Goal: Find specific fact: Find specific fact

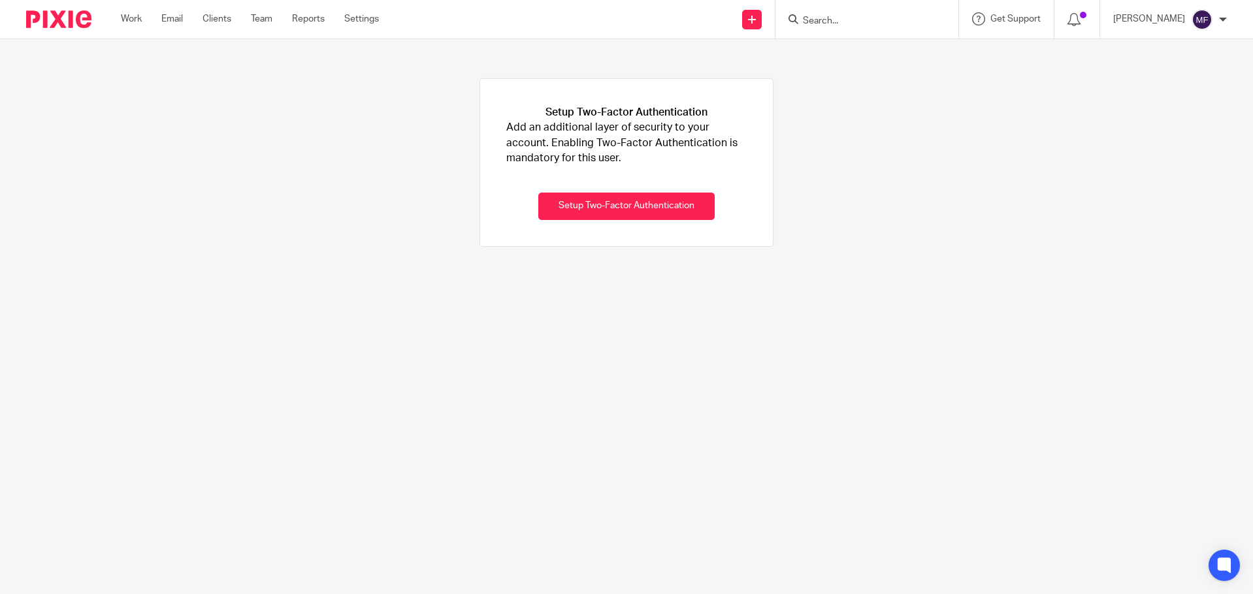
click at [866, 20] on input "Search" at bounding box center [861, 22] width 118 height 12
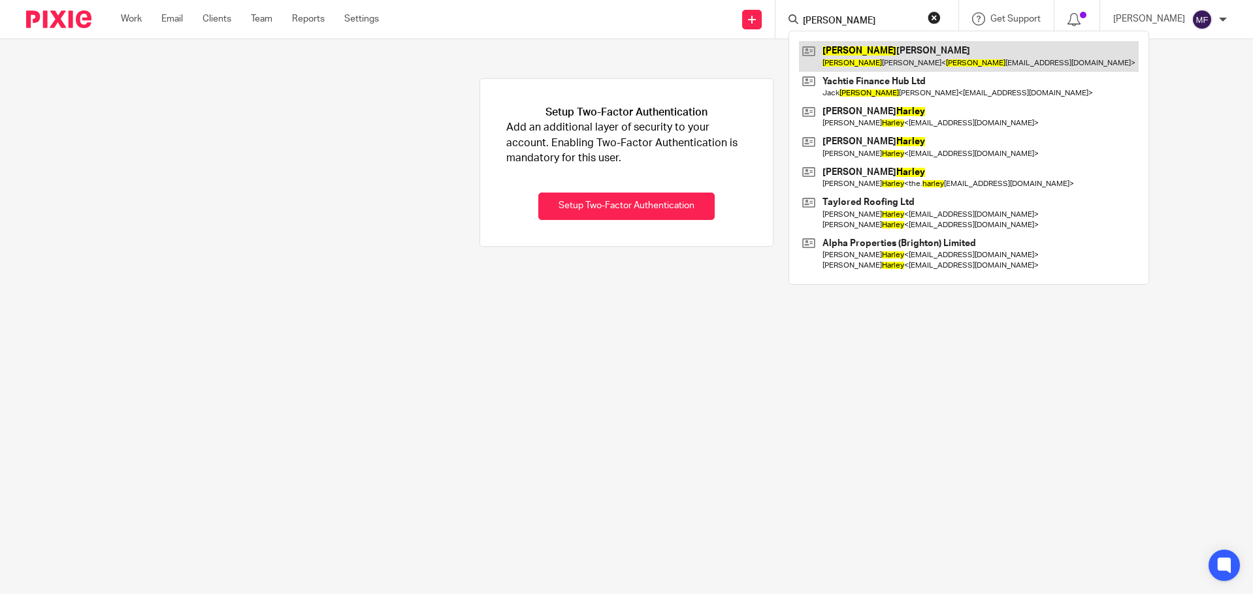
type input "[PERSON_NAME]"
click at [879, 50] on link at bounding box center [969, 56] width 340 height 30
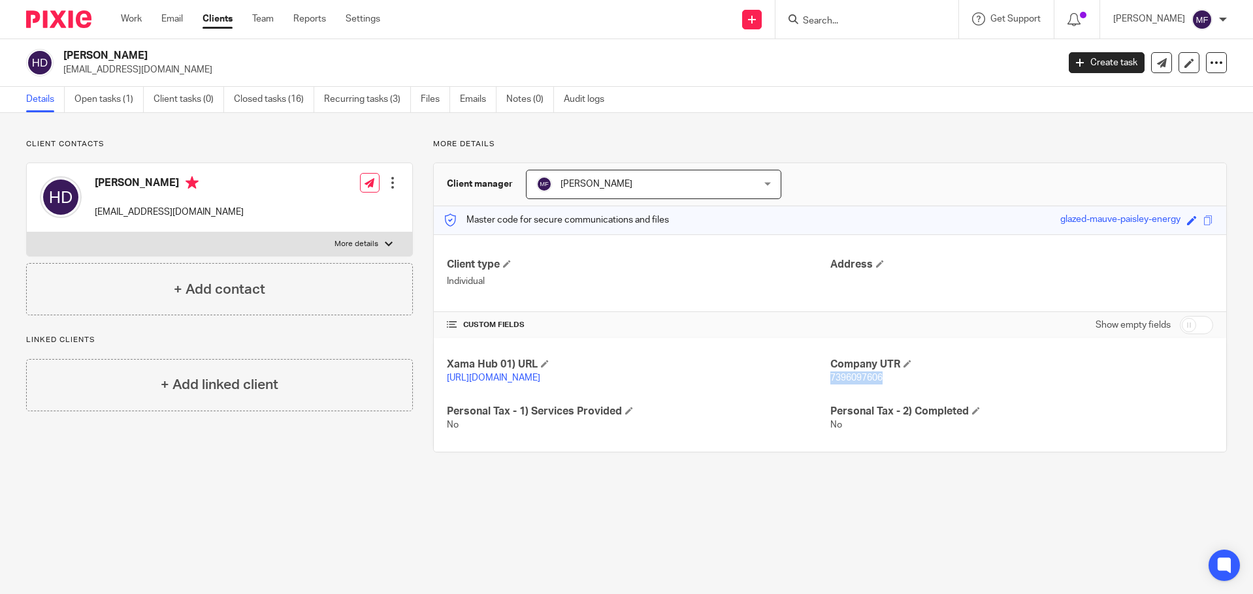
drag, startPoint x: 880, startPoint y: 376, endPoint x: 826, endPoint y: 379, distance: 54.3
click at [830, 379] on p "7396097606" at bounding box center [1021, 378] width 383 height 13
copy span "7396097606"
